Goal: Task Accomplishment & Management: Manage account settings

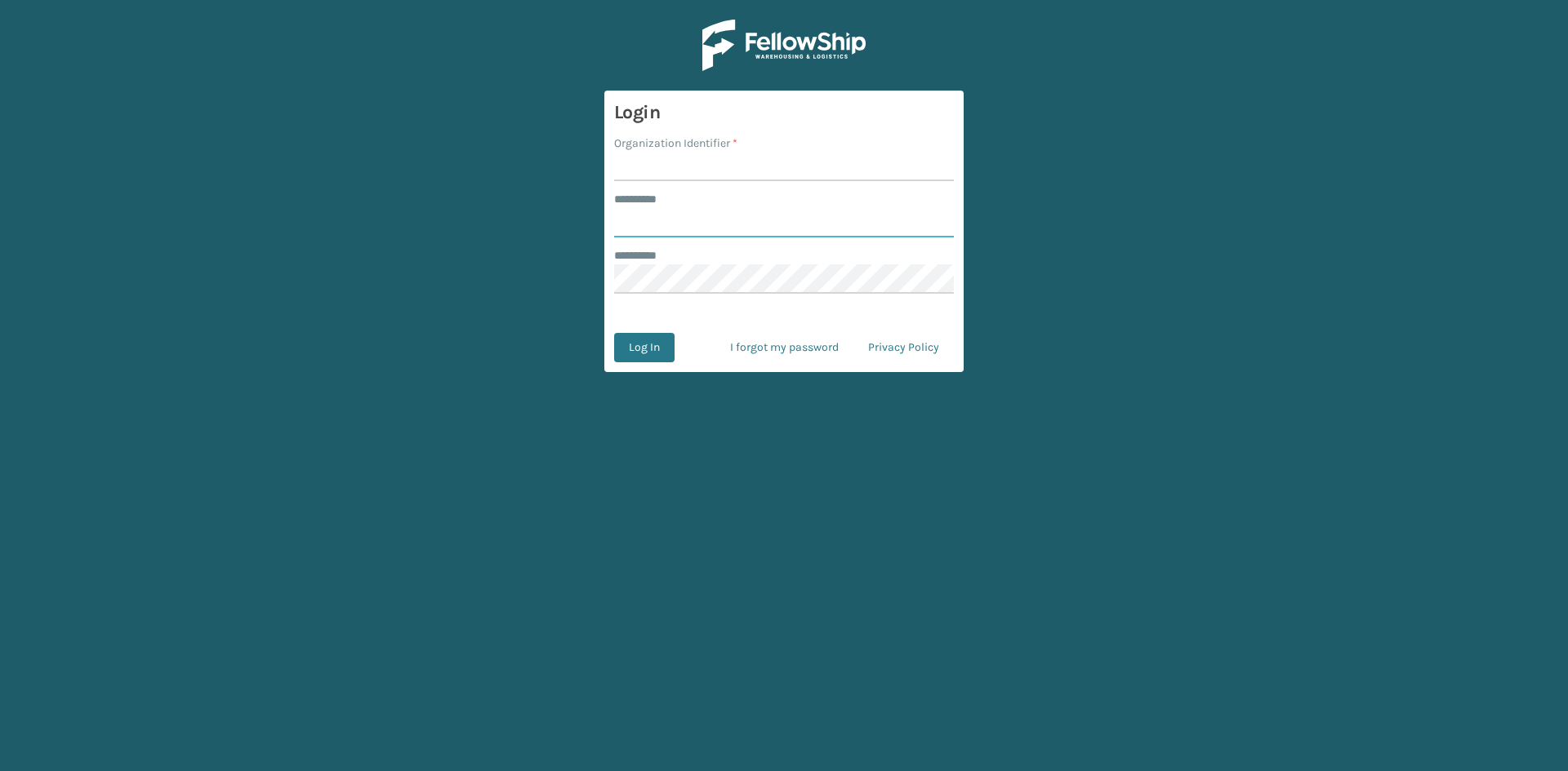
type input "*****"
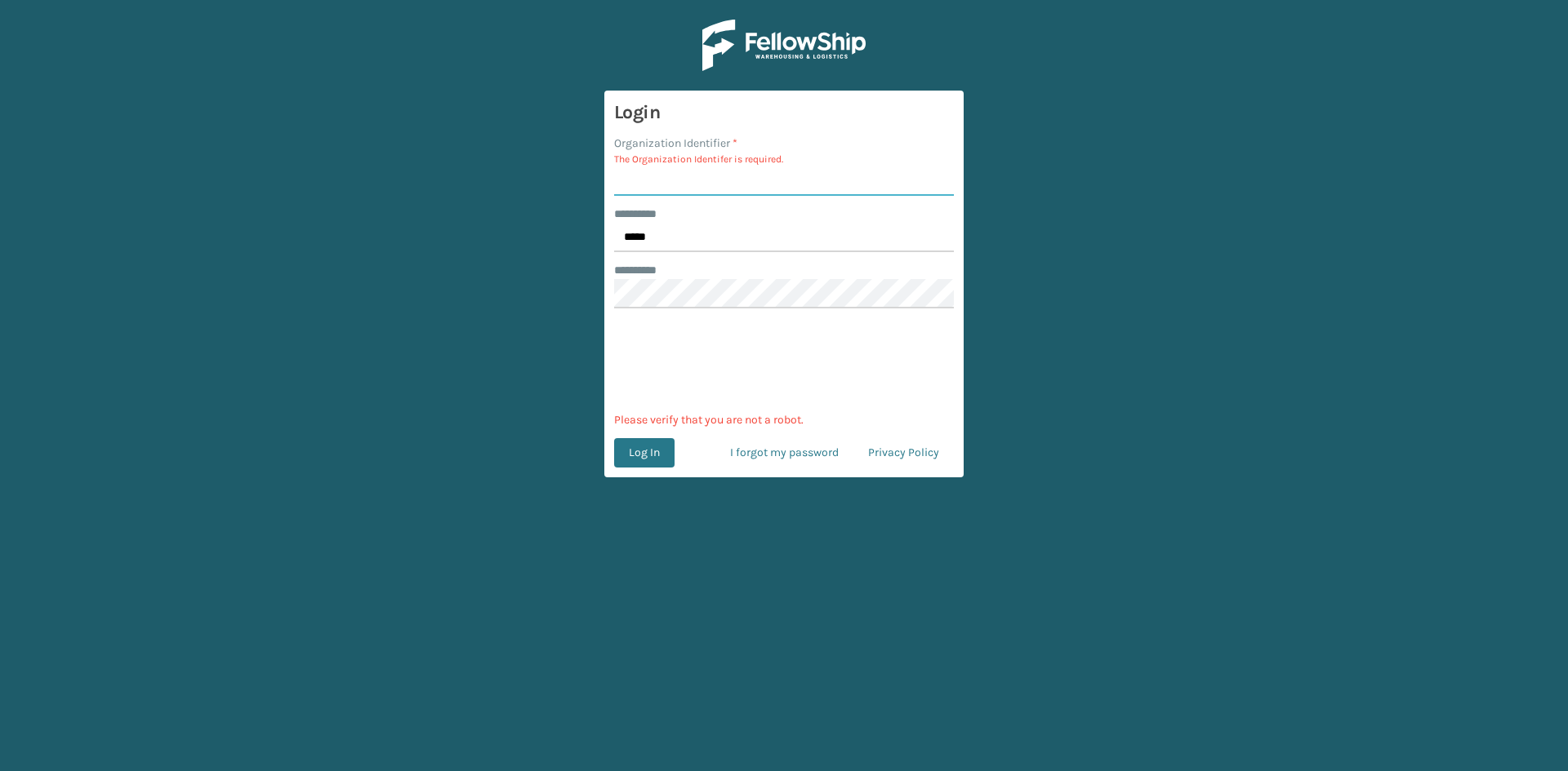
click at [685, 172] on input "Organization Identifier *" at bounding box center [784, 181] width 340 height 29
type input "sleepgeekz"
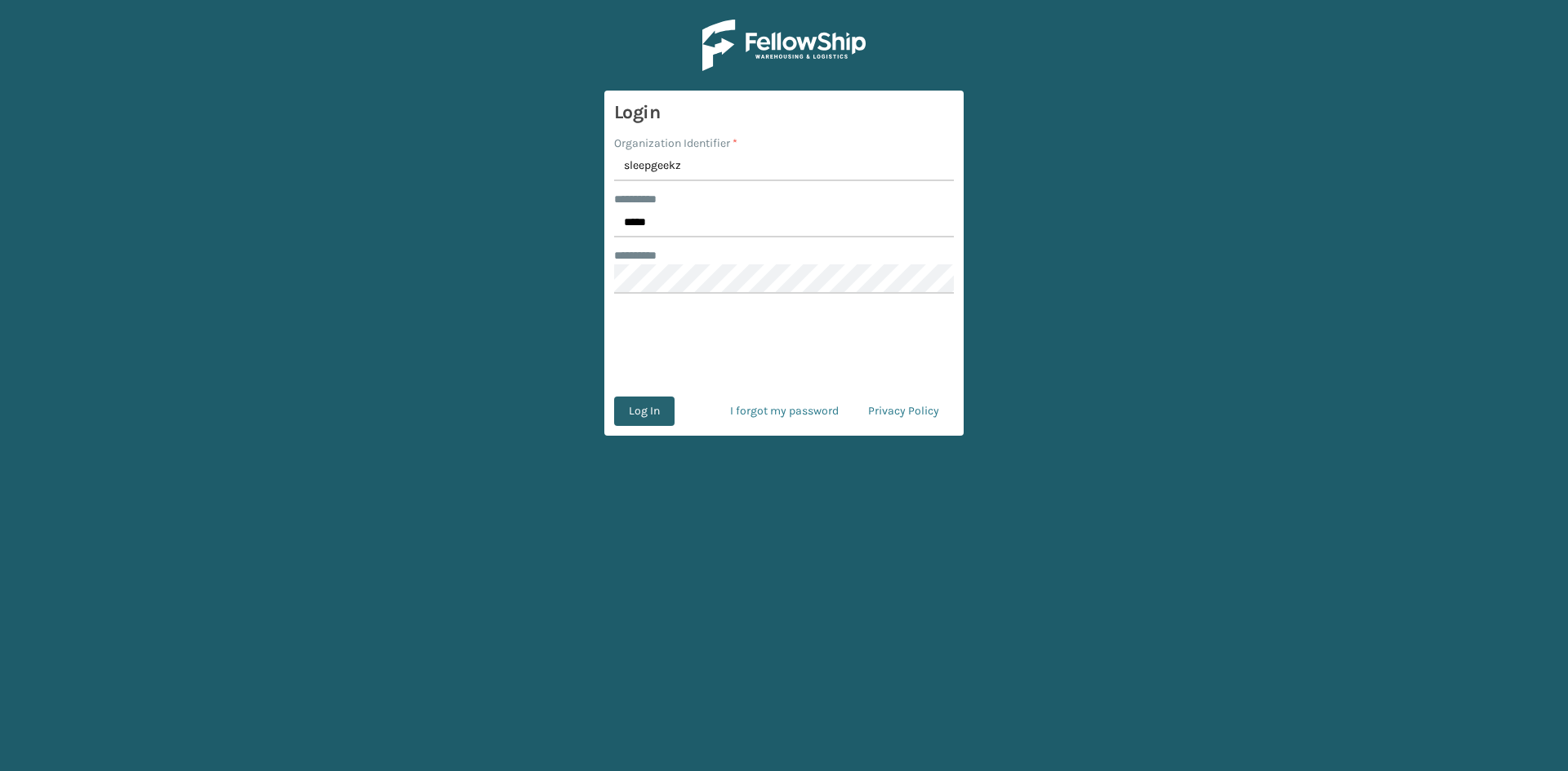
click at [656, 409] on button "Log In" at bounding box center [644, 411] width 60 height 29
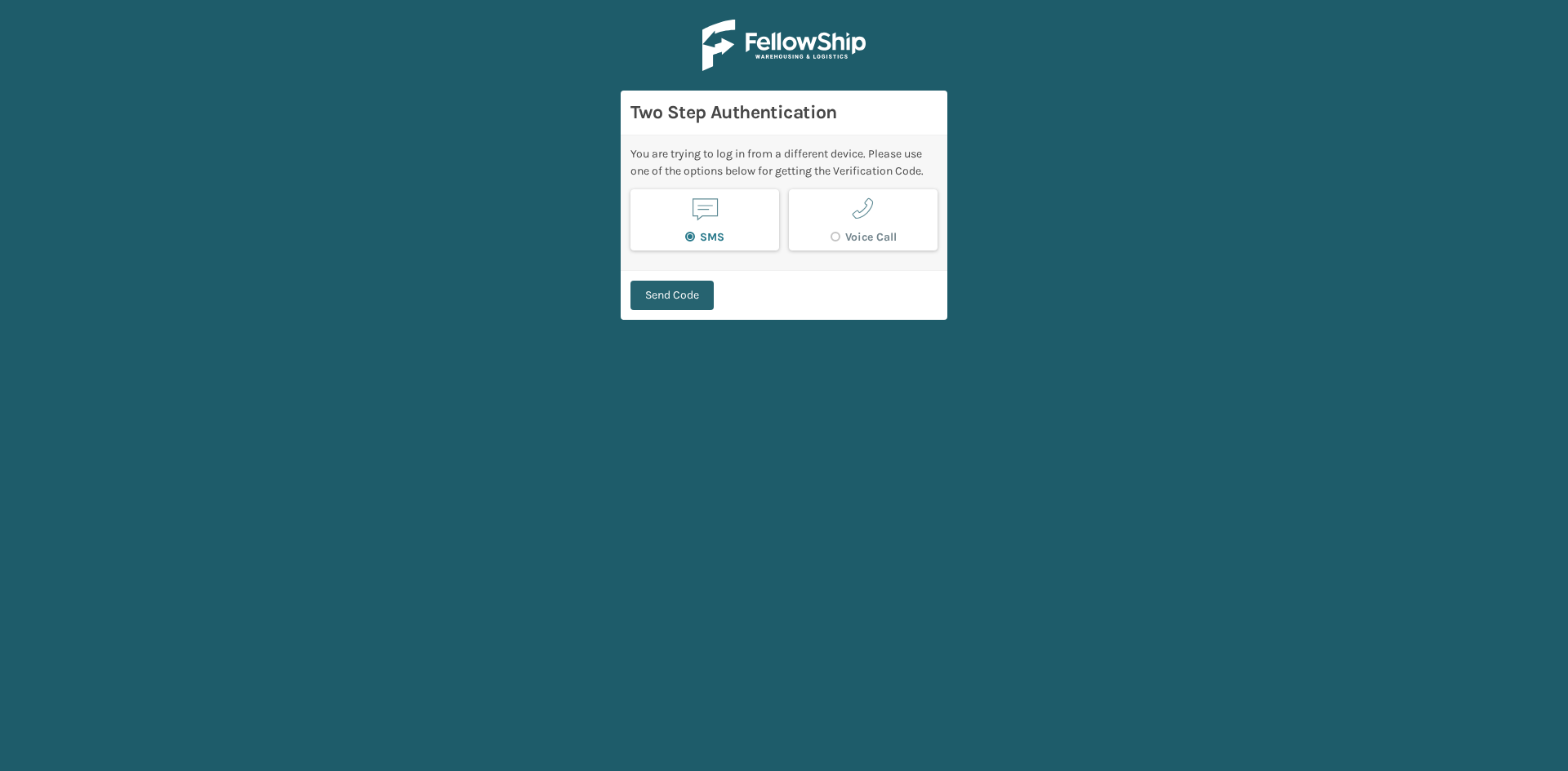
click at [696, 296] on button "Send Code" at bounding box center [672, 295] width 83 height 29
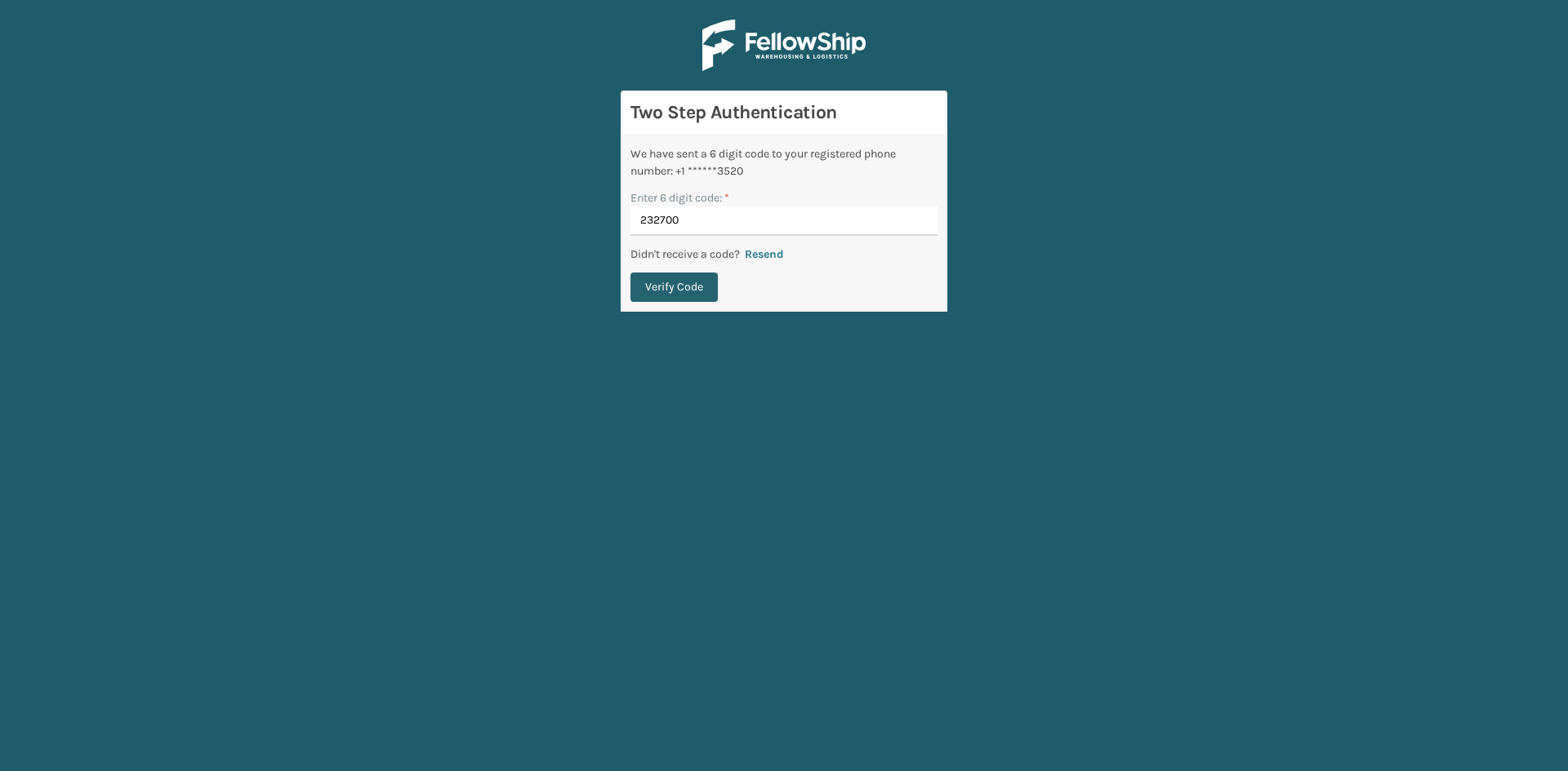
type input "232700"
click at [679, 282] on button "Verify Code" at bounding box center [674, 288] width 87 height 29
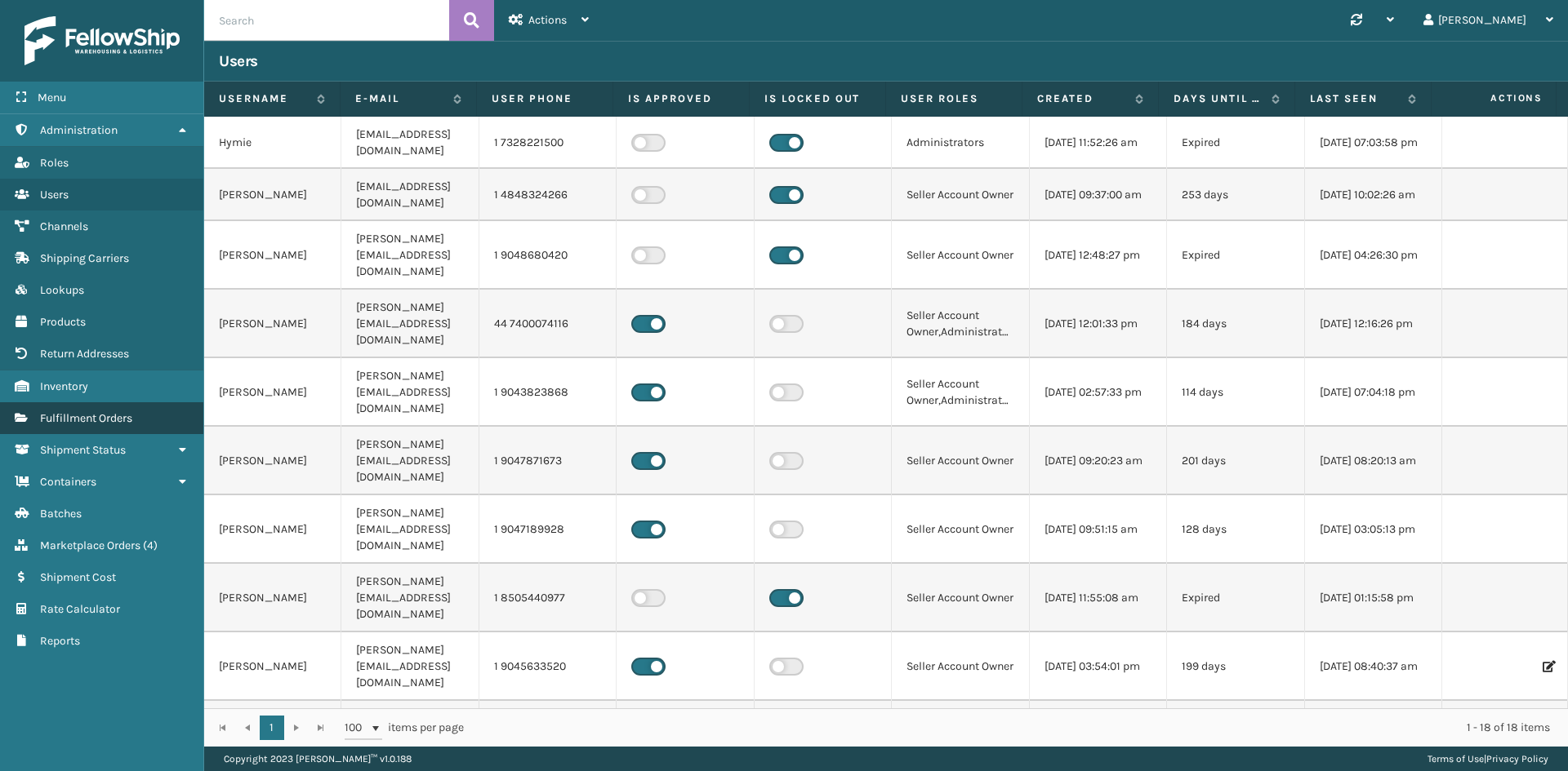
click at [112, 423] on span "Fulfillment Orders" at bounding box center [86, 418] width 92 height 14
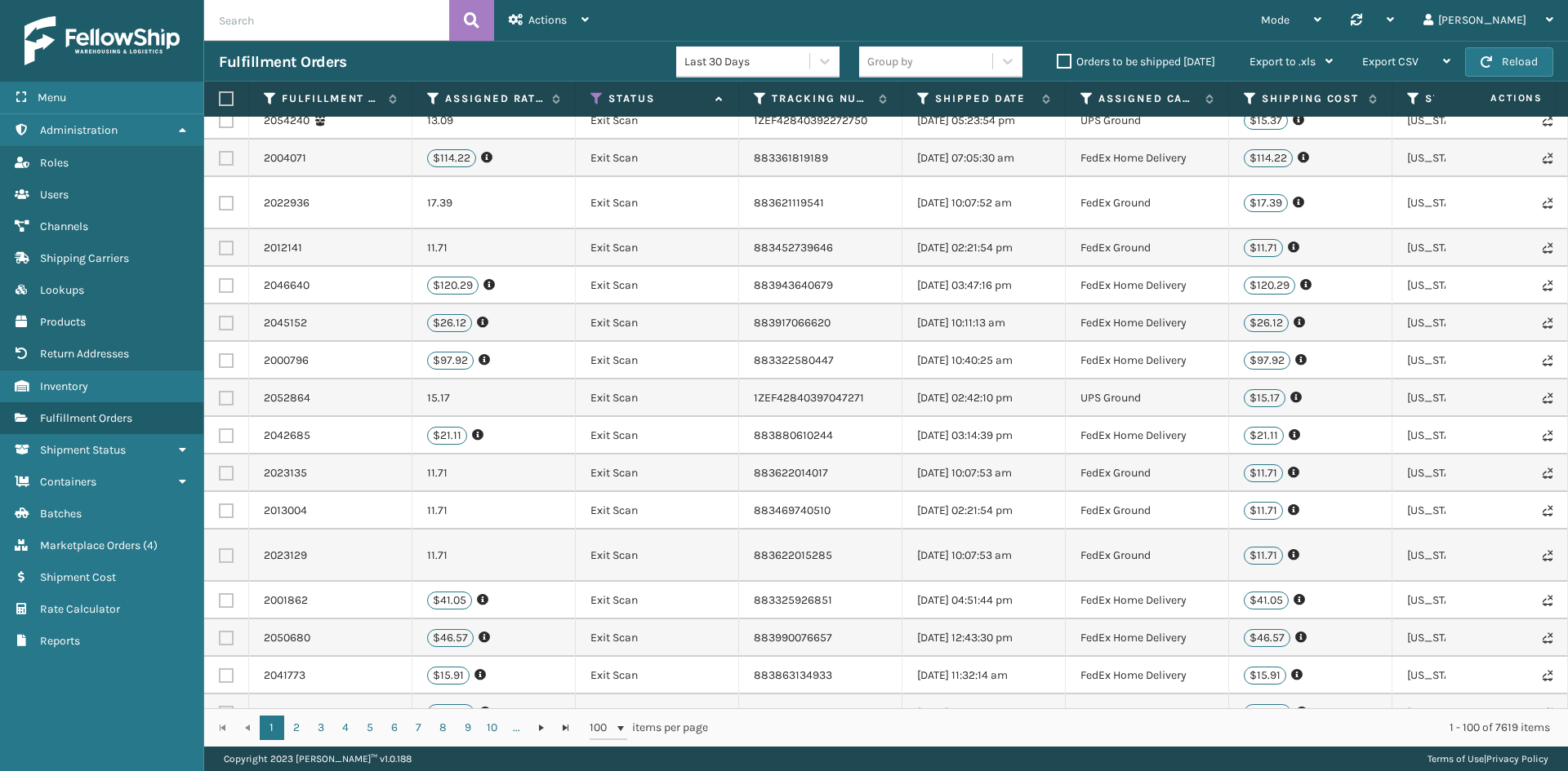
scroll to position [0, 680]
